Goal: Navigation & Orientation: Find specific page/section

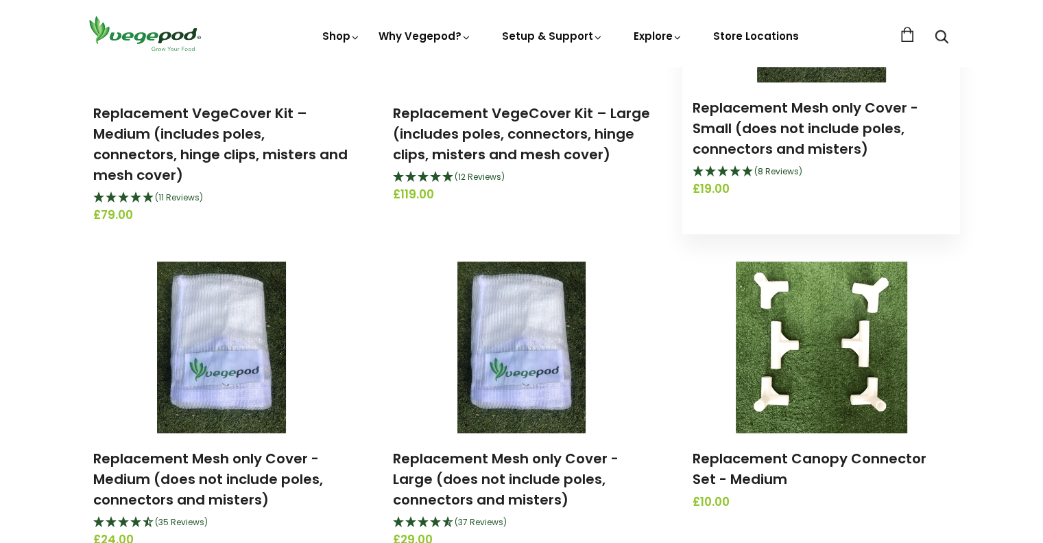
scroll to position [1029, 0]
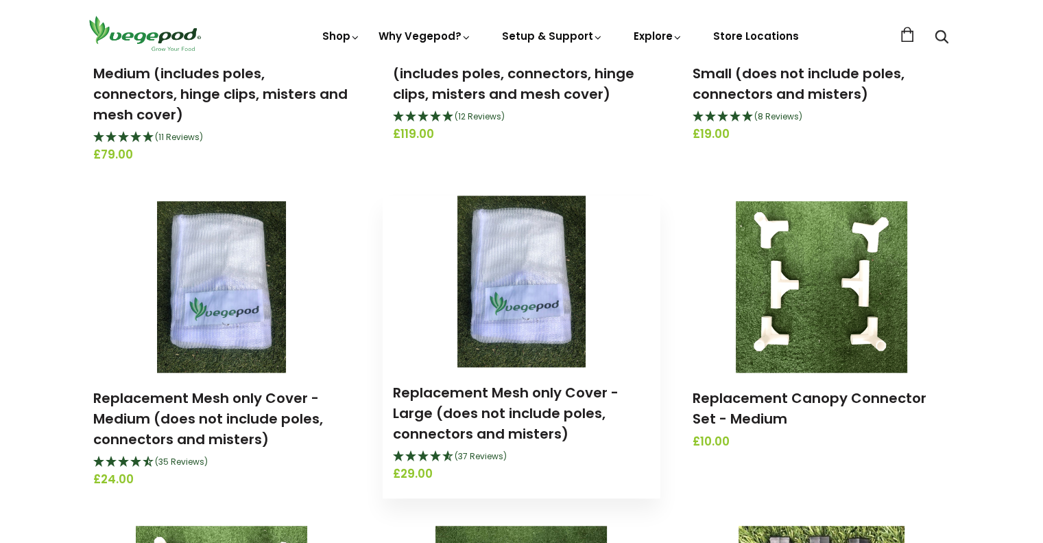
click at [410, 347] on link at bounding box center [522, 280] width 278 height 171
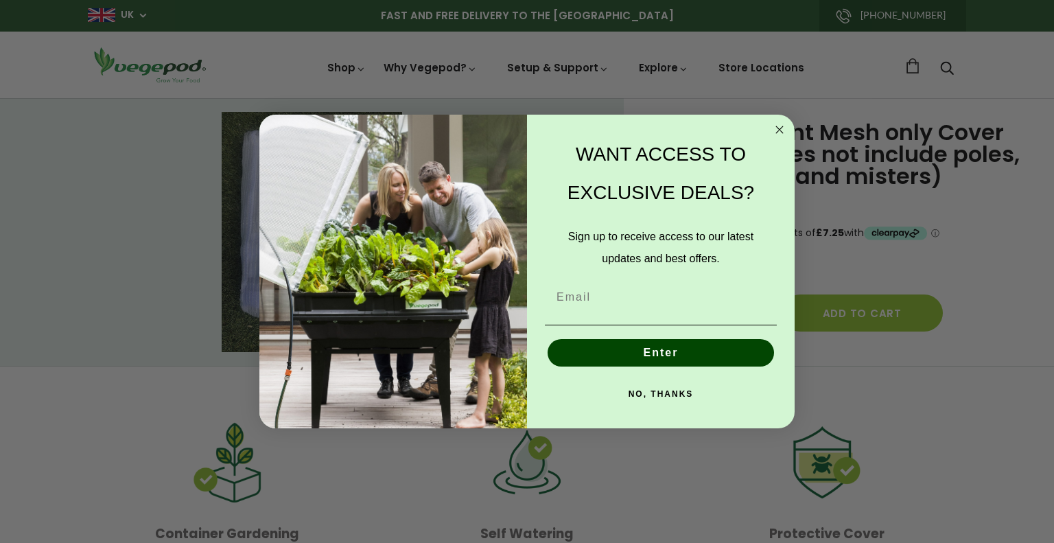
click at [783, 130] on circle "Close dialog" at bounding box center [780, 130] width 16 height 16
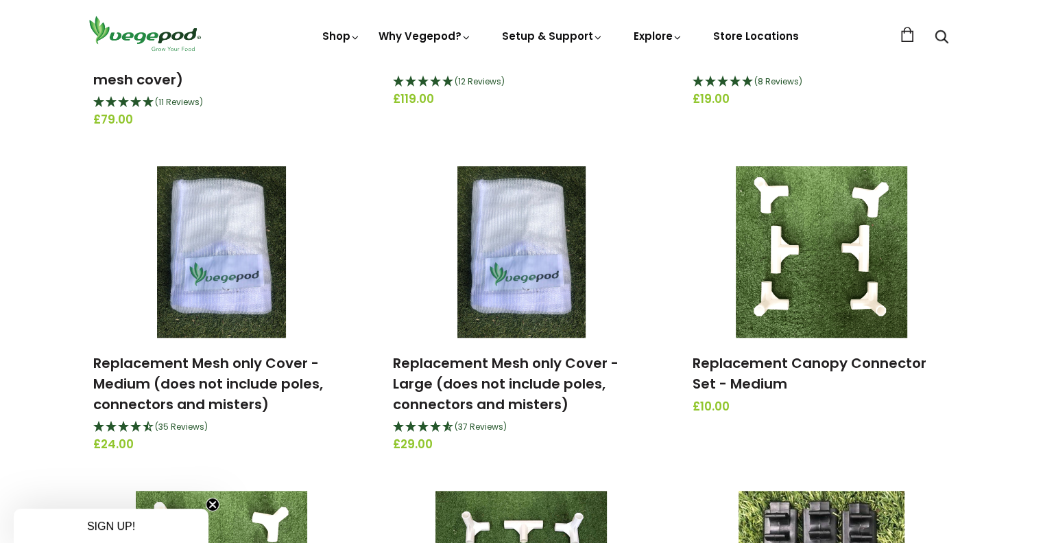
scroll to position [1029, 0]
